Goal: Task Accomplishment & Management: Manage account settings

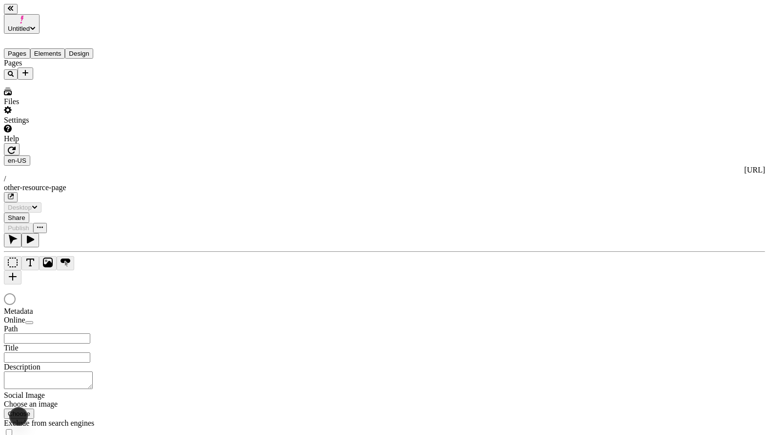
type input "/other-resource-page"
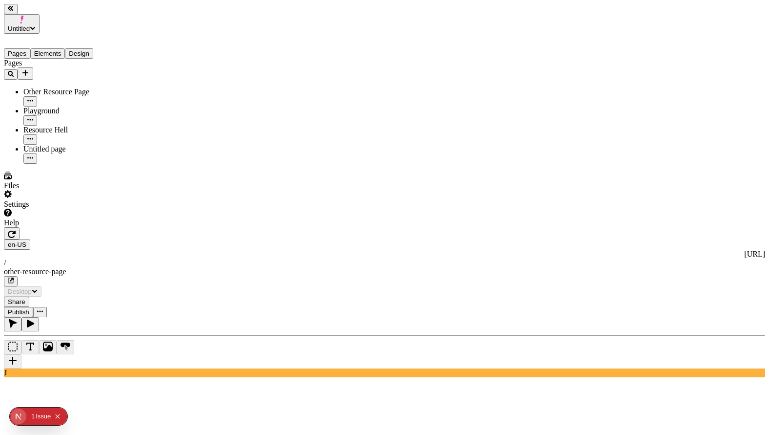
click at [14, 277] on icon "button" at bounding box center [12, 279] width 4 height 4
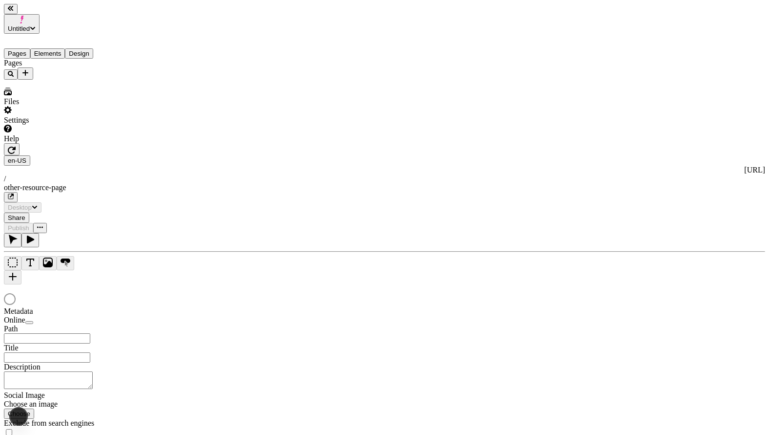
type input "/other-resource-page"
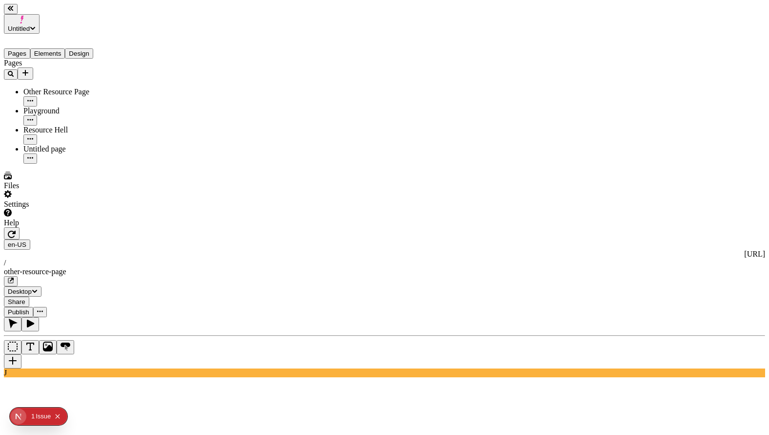
click at [52, 125] on div "Resource Hell" at bounding box center [72, 129] width 98 height 9
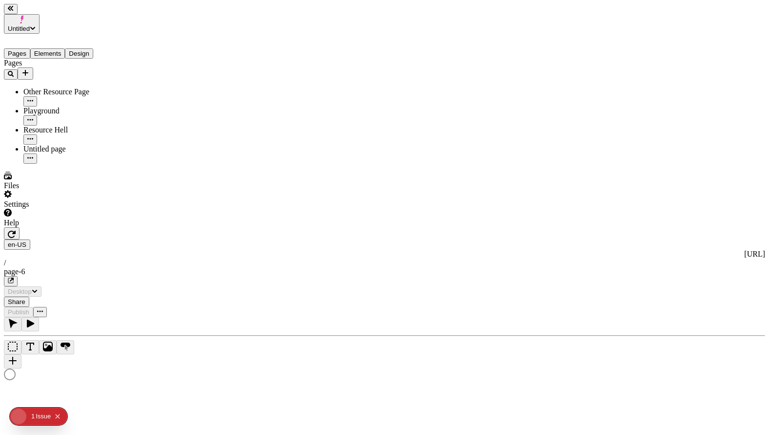
type input "/page-6"
type textarea "test metadata change"
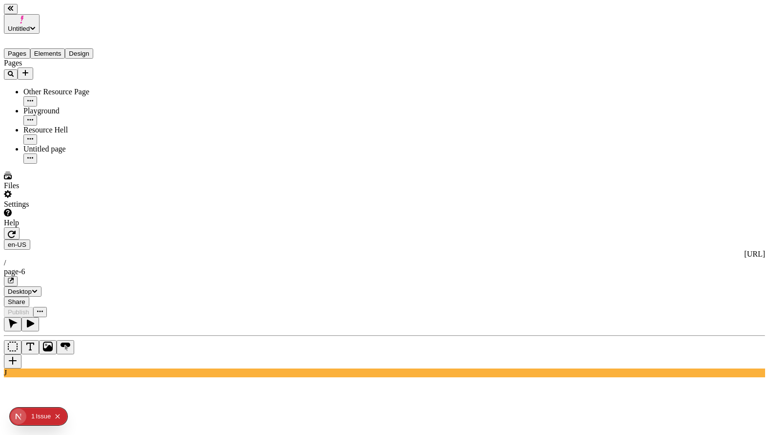
click at [76, 145] on div "Untitled page" at bounding box center [72, 149] width 98 height 9
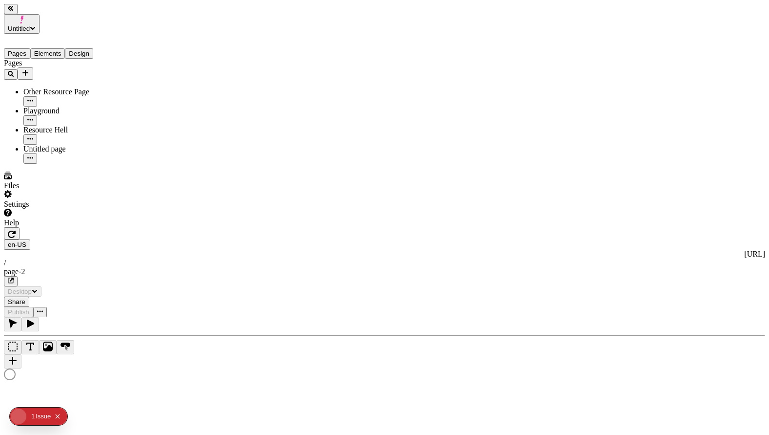
type input "/page-2"
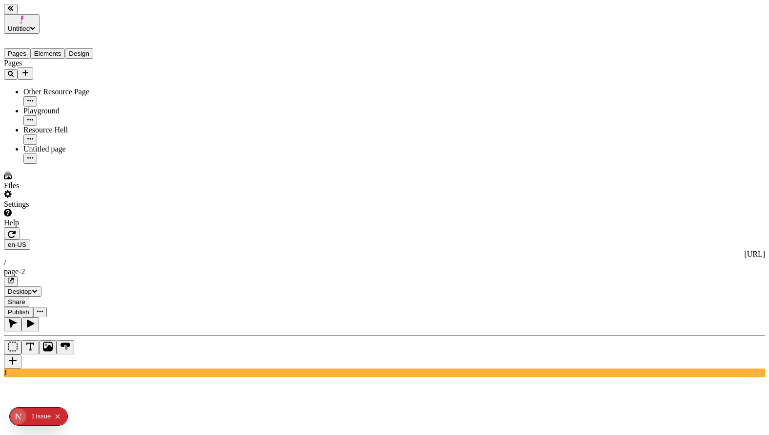
click at [14, 277] on icon "button" at bounding box center [12, 279] width 4 height 4
type input "260"
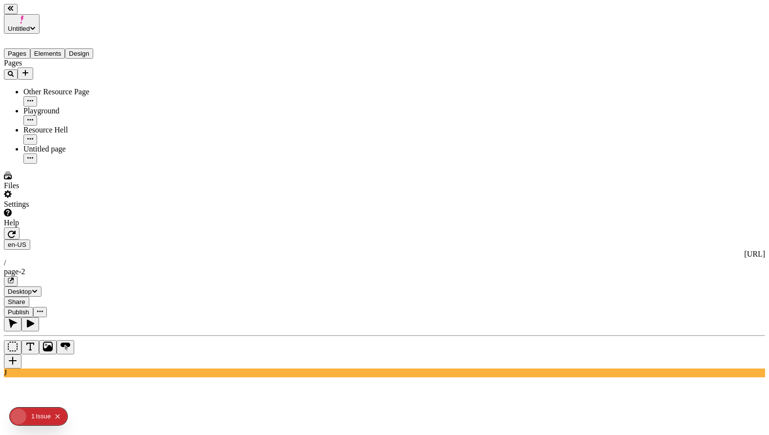
type input "225"
click at [29, 308] on span "Publish" at bounding box center [18, 311] width 21 height 7
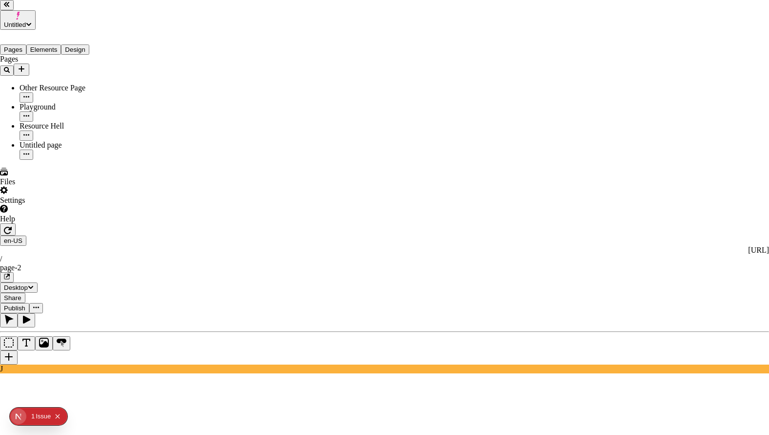
checkbox input "true"
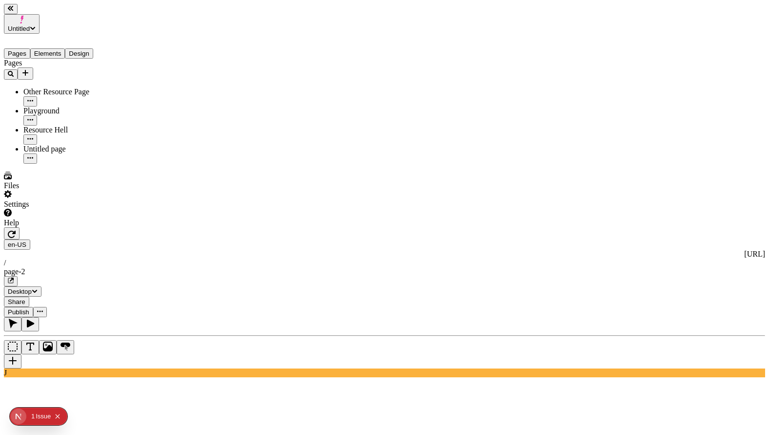
click at [77, 125] on div "Resource Hell" at bounding box center [72, 129] width 98 height 9
click at [29, 308] on span "Publish" at bounding box center [18, 311] width 21 height 7
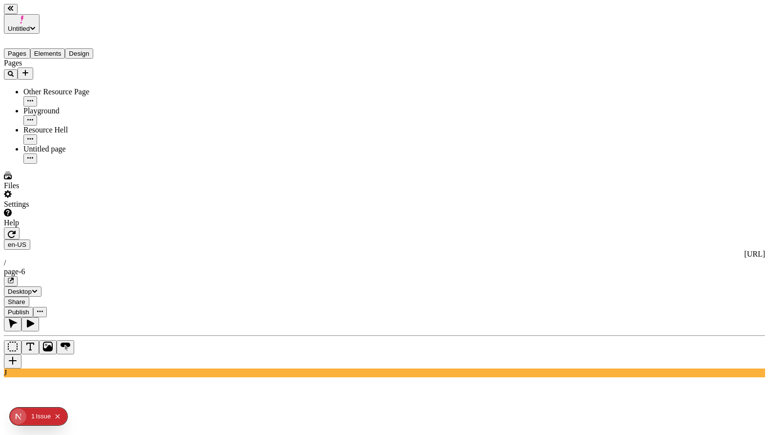
click at [18, 276] on button "button" at bounding box center [11, 281] width 14 height 10
click at [50, 145] on div "Untitled page" at bounding box center [72, 154] width 98 height 19
type input "270"
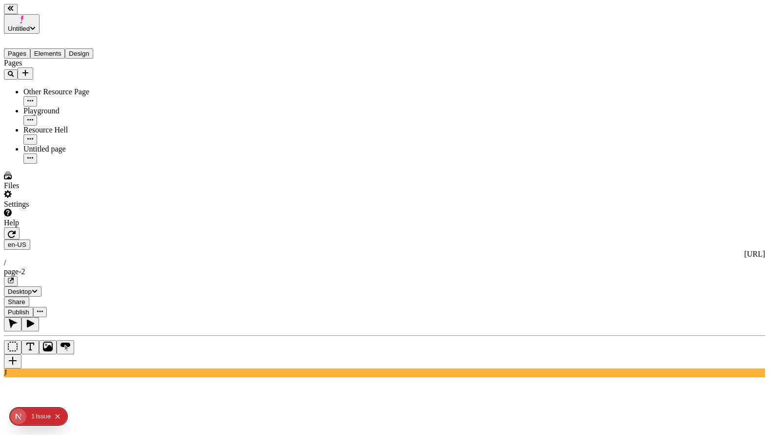
type input "265"
type input "0"
click at [33, 307] on button "Publish" at bounding box center [18, 312] width 29 height 10
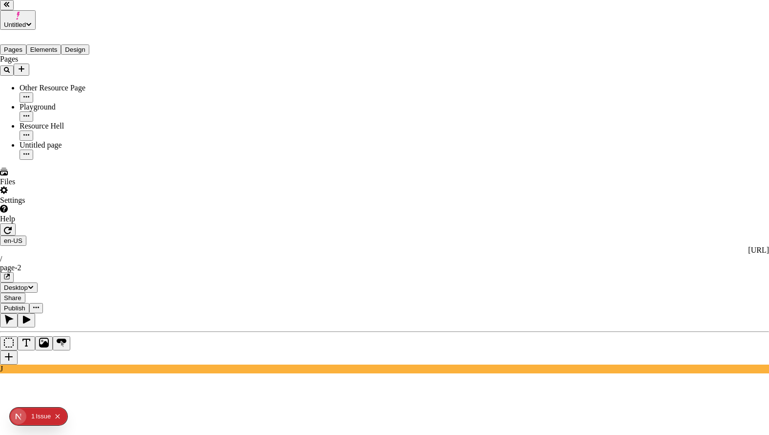
checkbox input "true"
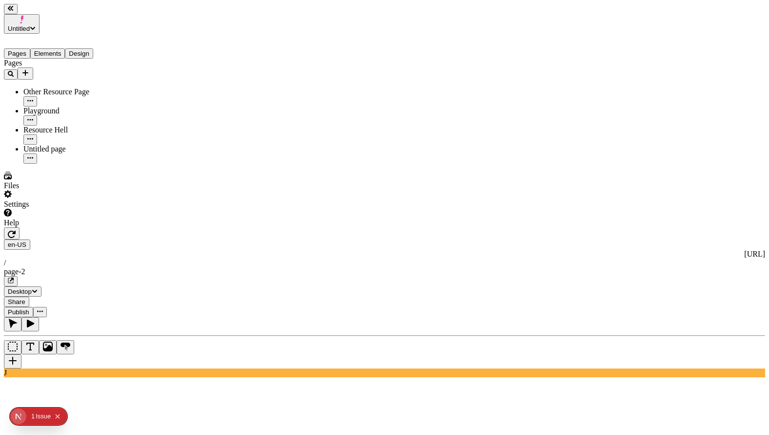
type input "130"
click at [33, 307] on button "Publish" at bounding box center [18, 312] width 29 height 10
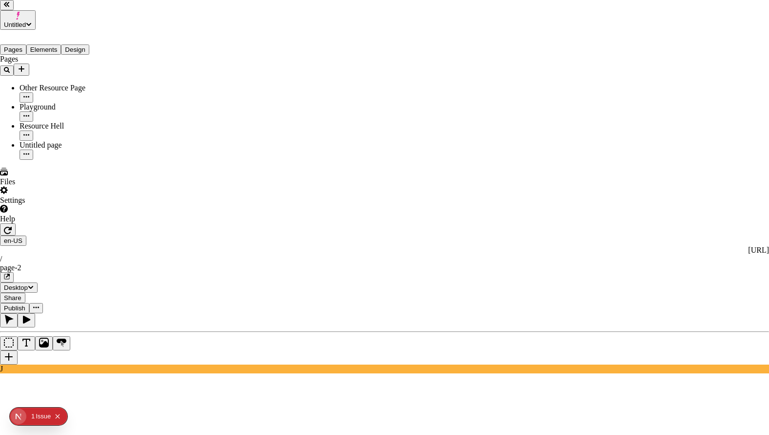
checkbox input "true"
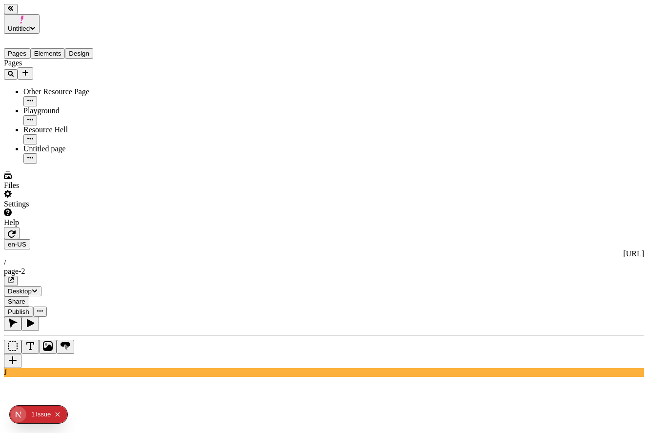
type input "50"
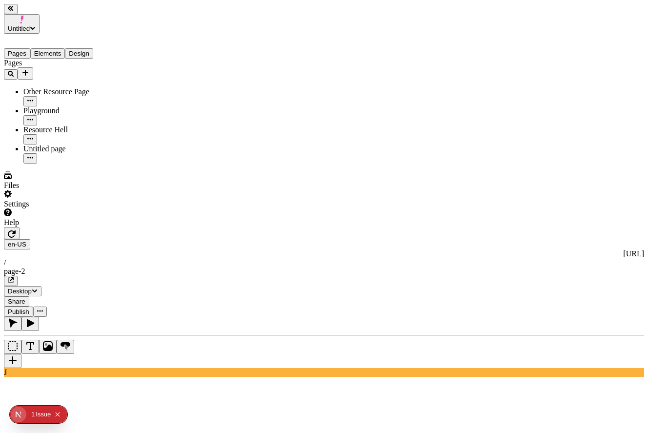
click at [29, 308] on span "Publish" at bounding box center [18, 311] width 21 height 7
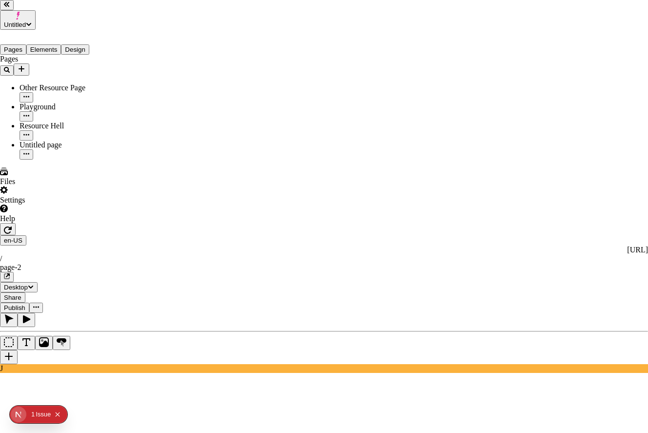
checkbox input "true"
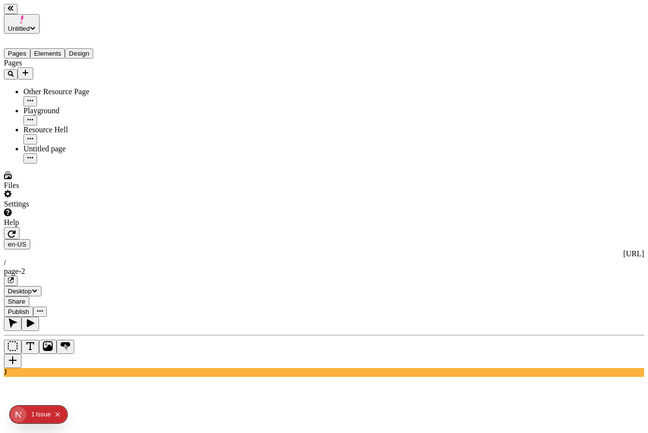
type input "65"
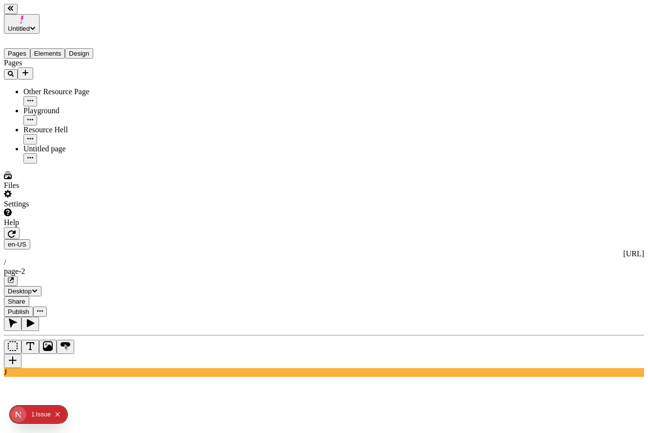
click at [29, 308] on span "Publish" at bounding box center [18, 311] width 21 height 7
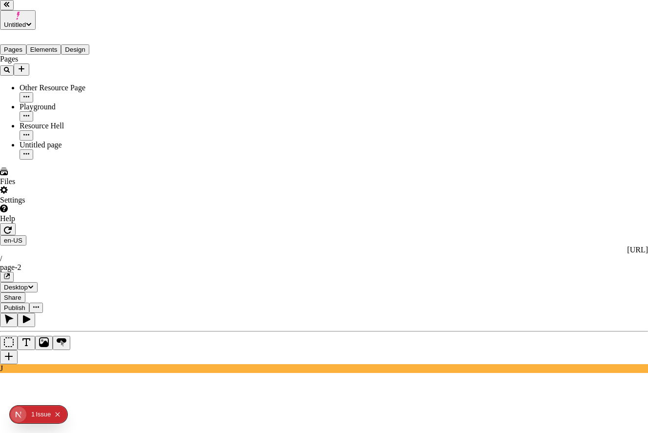
checkbox input "true"
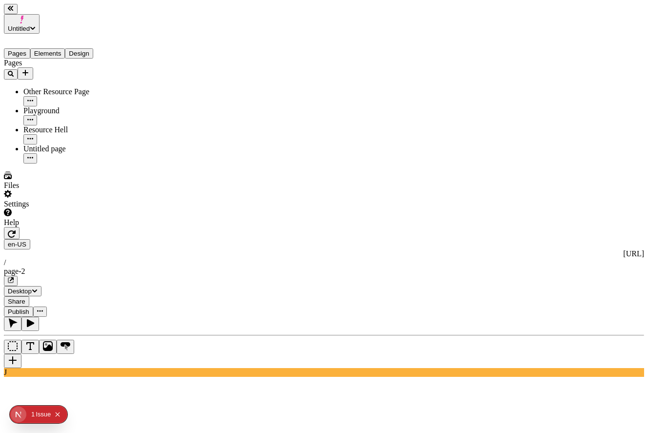
type input "80"
click at [29, 308] on span "Publish" at bounding box center [18, 311] width 21 height 7
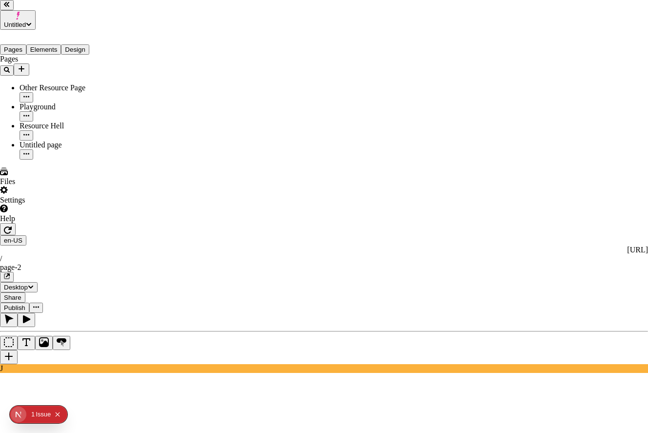
checkbox input "true"
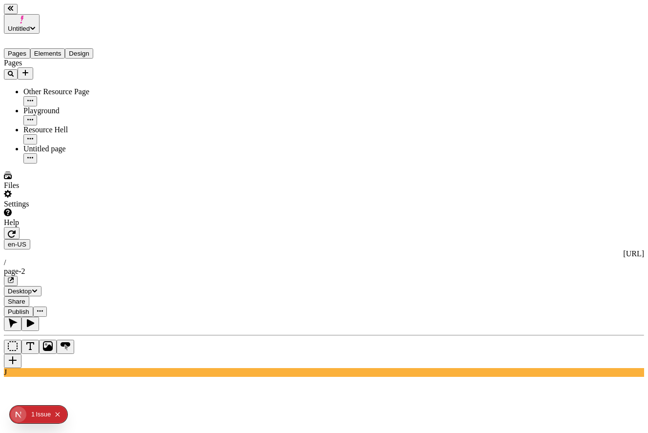
type input "0"
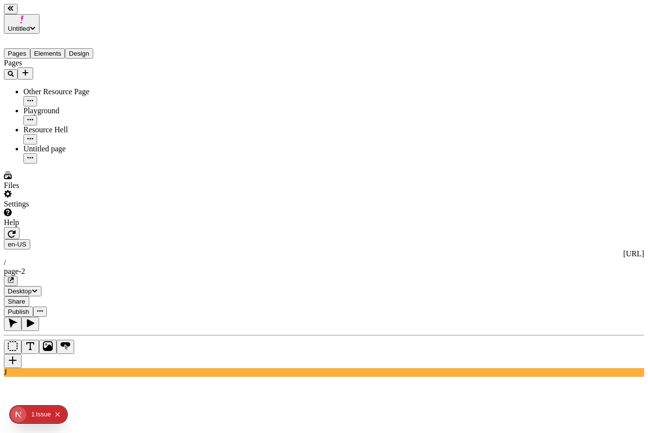
click at [29, 308] on span "Publish" at bounding box center [18, 311] width 21 height 7
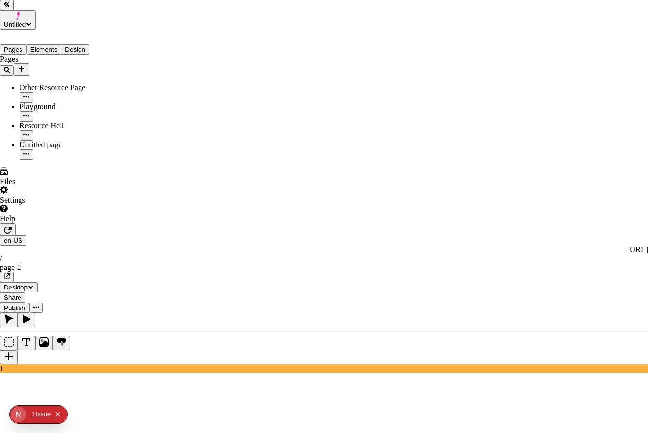
checkbox input "true"
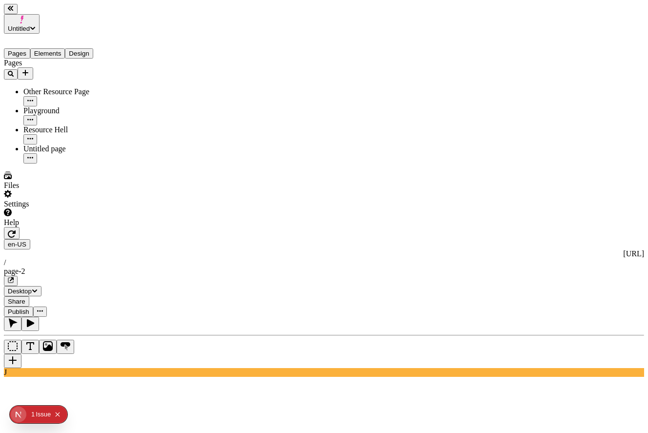
type input "85"
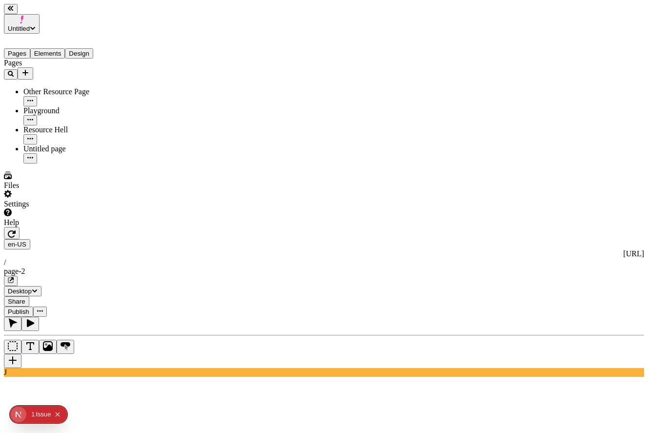
click at [29, 308] on span "Publish" at bounding box center [18, 311] width 21 height 7
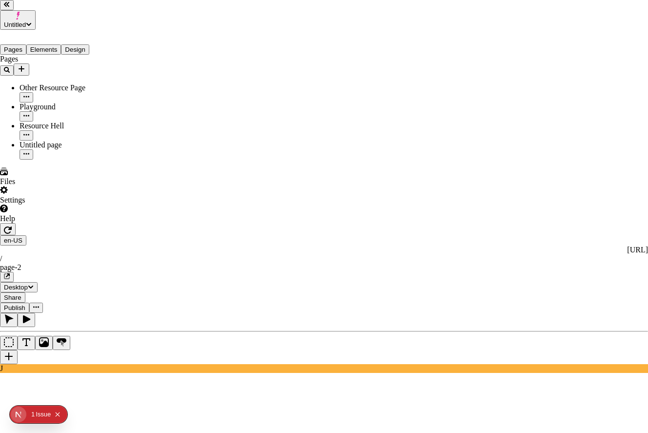
checkbox input "true"
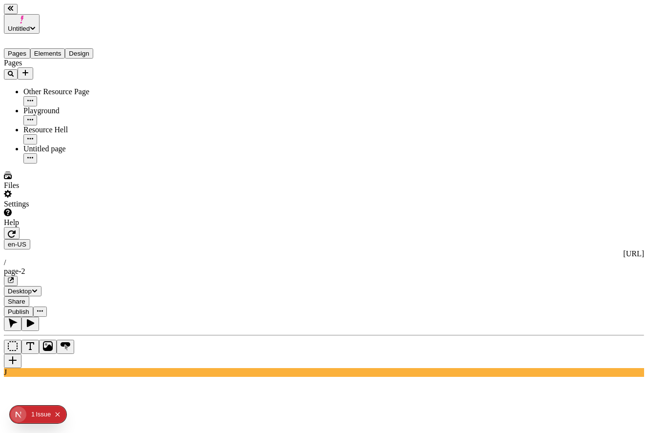
type input "5"
click at [33, 307] on button "Publish" at bounding box center [18, 312] width 29 height 10
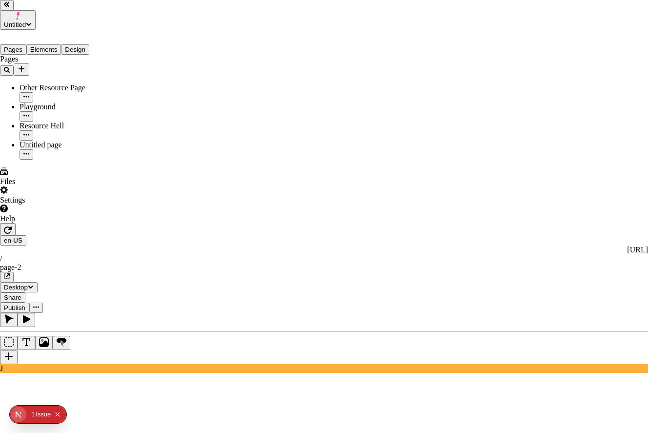
checkbox input "true"
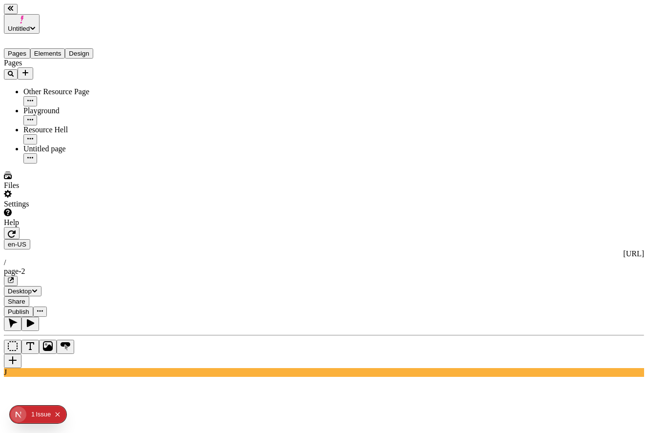
type input "205"
click at [33, 307] on button "Publish" at bounding box center [18, 312] width 29 height 10
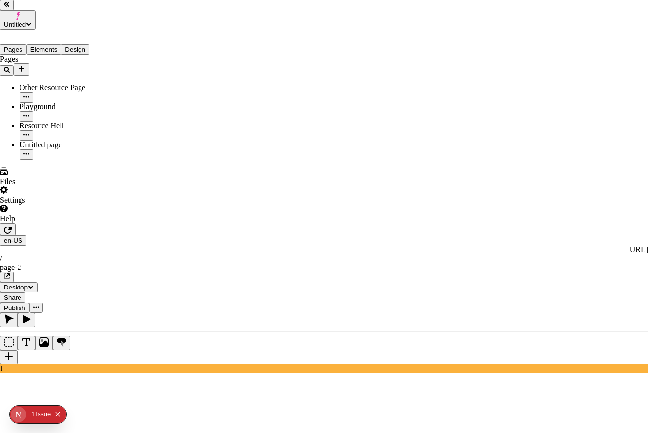
checkbox input "true"
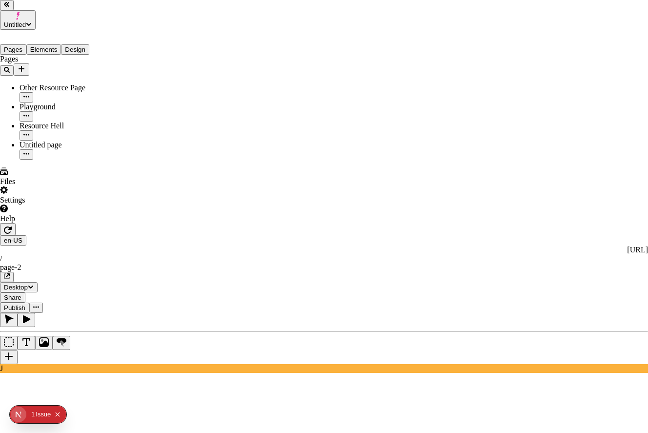
checkbox input "true"
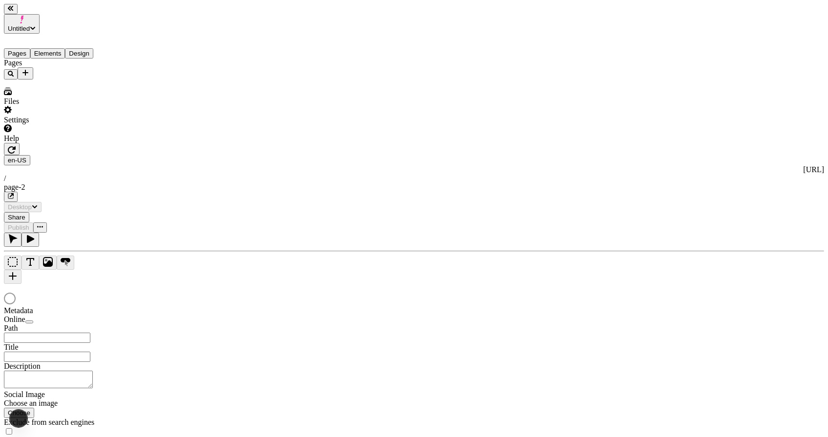
type input "/page-2"
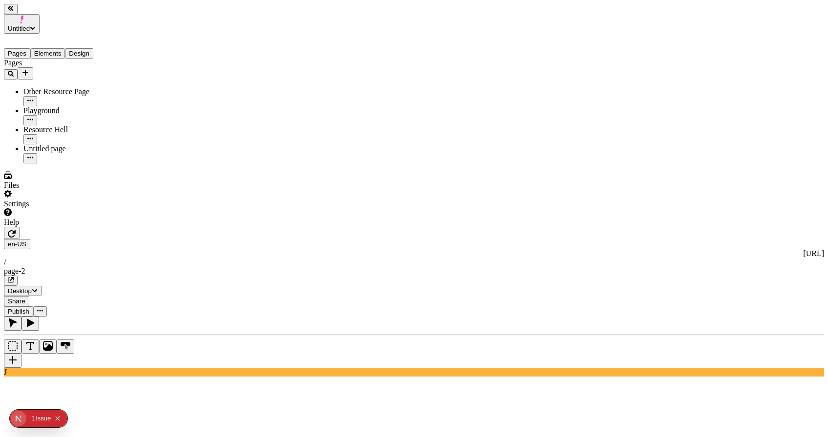
type input "5"
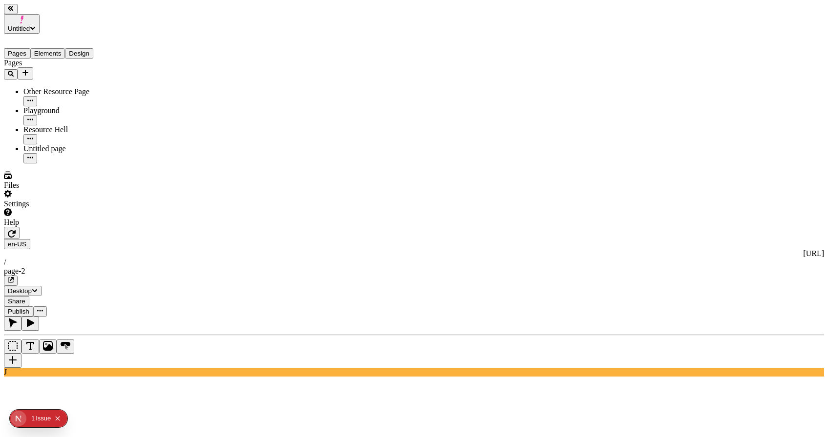
click at [33, 307] on button "Publish" at bounding box center [18, 312] width 29 height 10
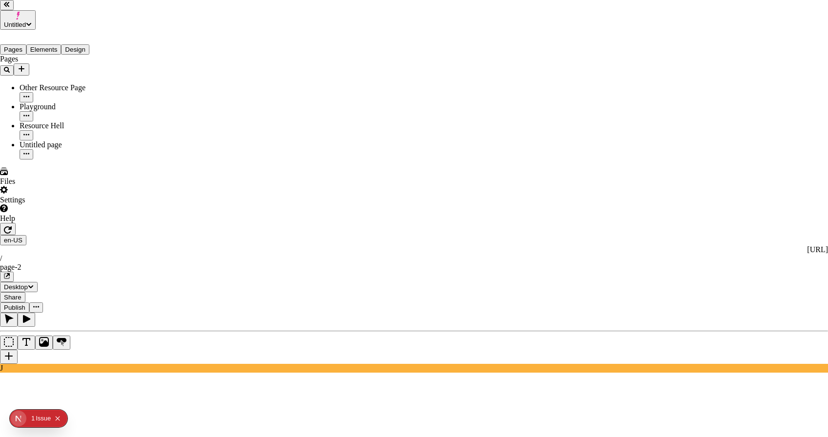
checkbox input "true"
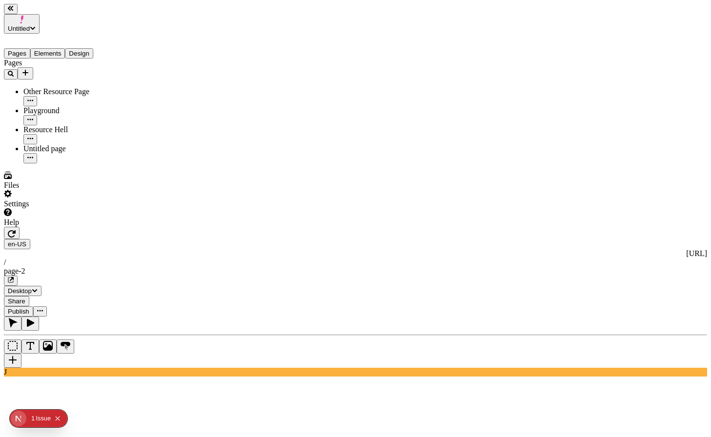
type input "75"
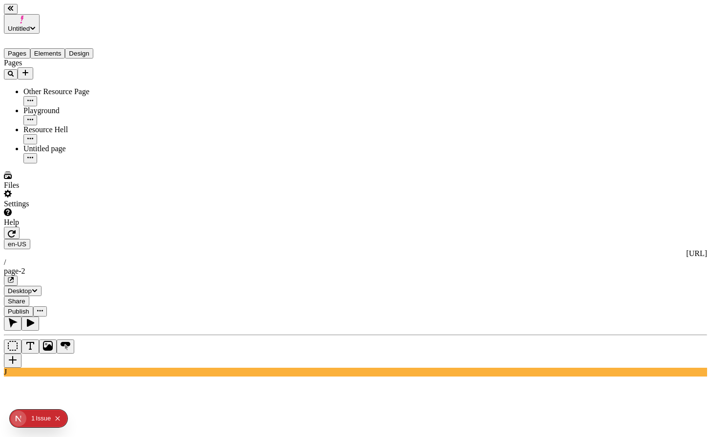
click at [29, 308] on span "Publish" at bounding box center [18, 311] width 21 height 7
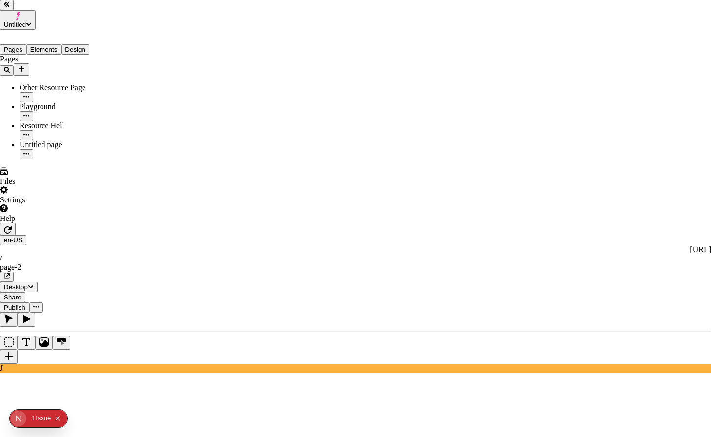
checkbox input "true"
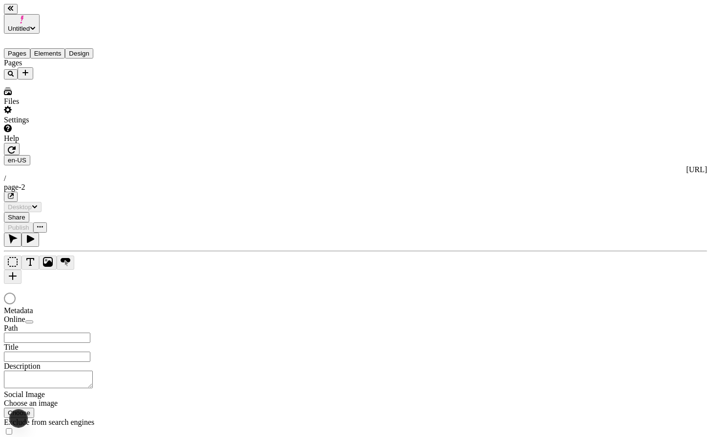
type input "/page-2"
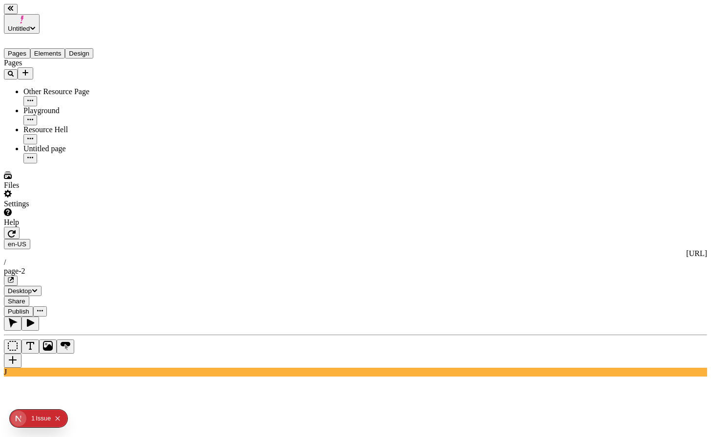
click at [51, 87] on div "Other Resource Page" at bounding box center [72, 91] width 98 height 9
click at [52, 125] on div "Resource Hell" at bounding box center [72, 134] width 98 height 19
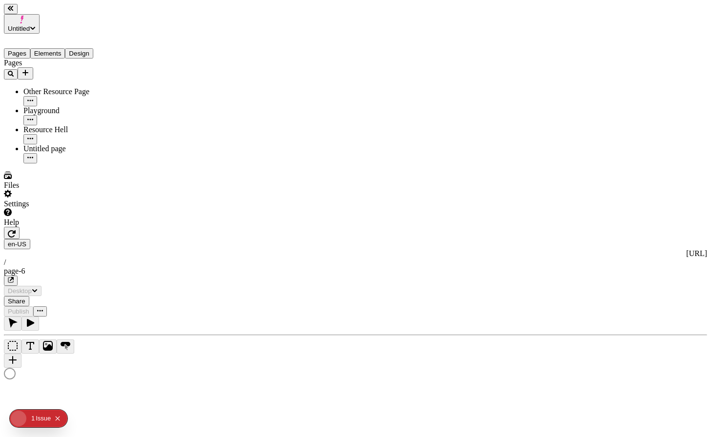
type input "/page-6"
type textarea "test metadata change"
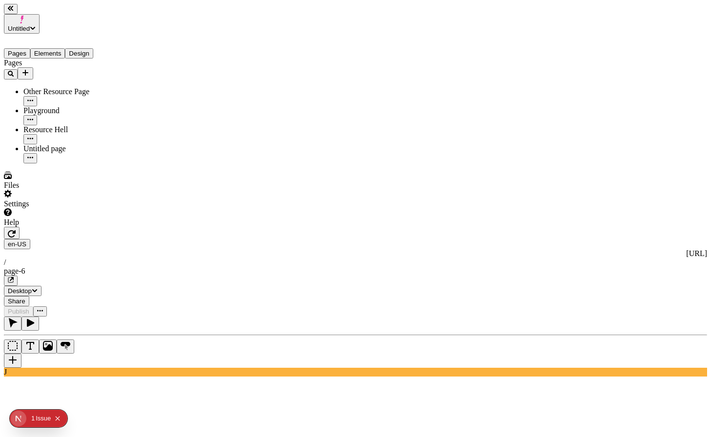
click at [29, 308] on span "Publish" at bounding box center [18, 311] width 21 height 7
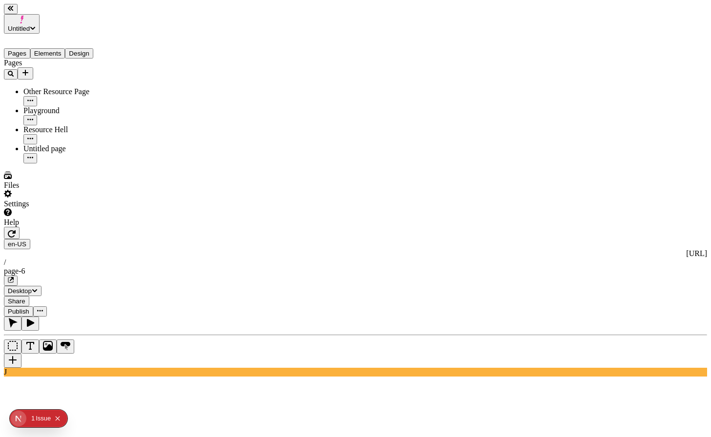
click at [52, 145] on div "Untitled page" at bounding box center [72, 154] width 98 height 19
type input "0"
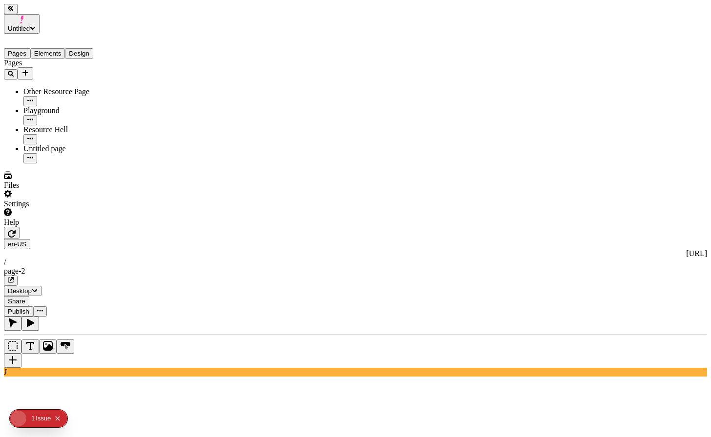
click at [29, 308] on span "Publish" at bounding box center [18, 311] width 21 height 7
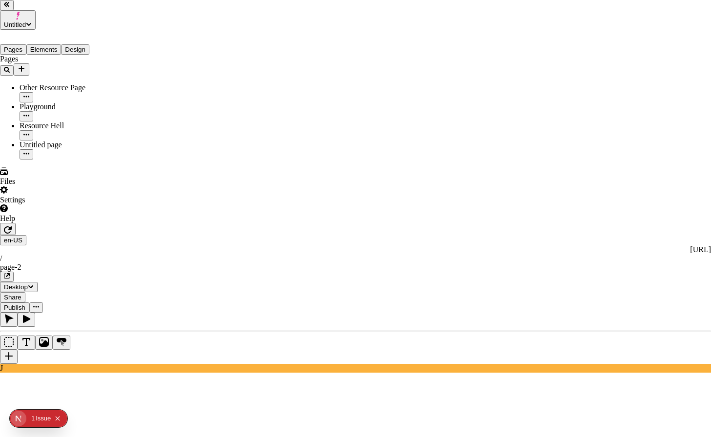
checkbox input "true"
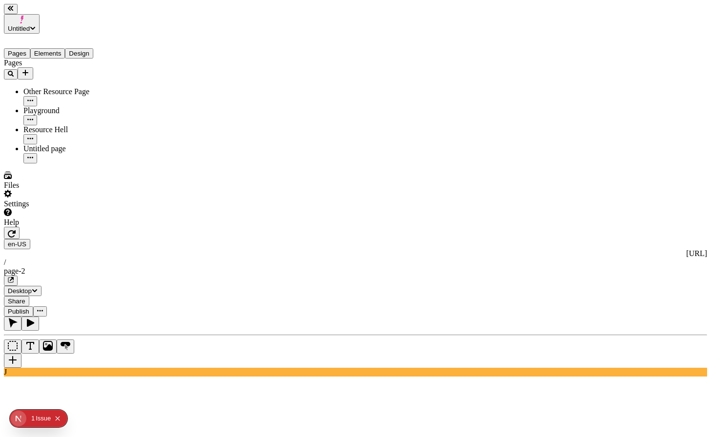
type input "115"
click at [33, 307] on button "Publish" at bounding box center [18, 312] width 29 height 10
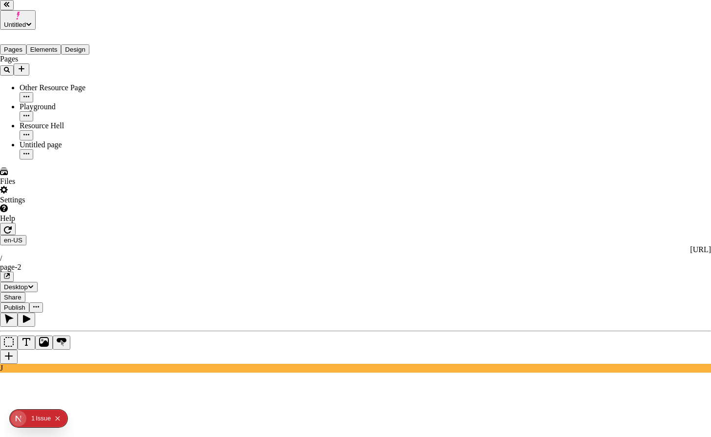
checkbox input "true"
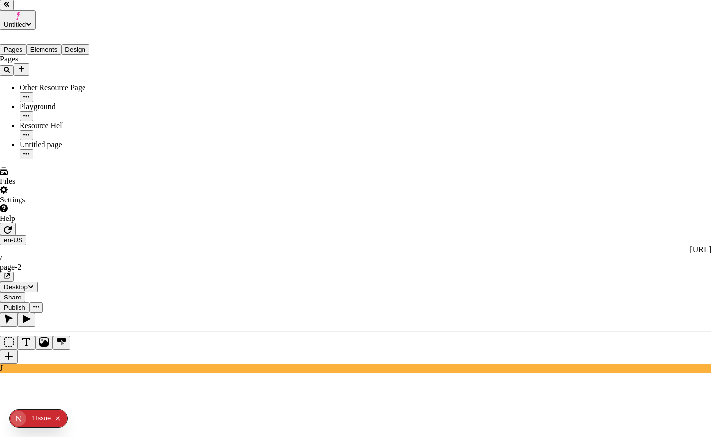
checkbox input "true"
